Goal: Communication & Community: Connect with others

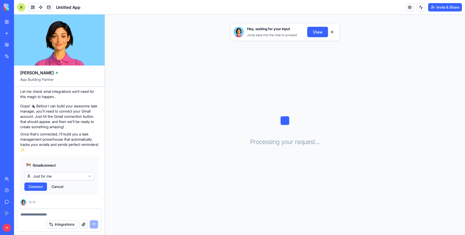
click at [45, 177] on html "BETA My Workspace New app Marketplace Integrations Recent Untitled App AI Logo …" at bounding box center [232, 117] width 465 height 235
click at [55, 176] on html "BETA My Workspace New app Marketplace Integrations Recent Untitled App AI Logo …" at bounding box center [232, 117] width 465 height 235
click at [64, 179] on html "BETA My Workspace New app Marketplace Integrations Recent Untitled App AI Logo …" at bounding box center [232, 117] width 465 height 235
click at [49, 187] on span "Connect & Share" at bounding box center [43, 186] width 28 height 5
